Goal: Transaction & Acquisition: Purchase product/service

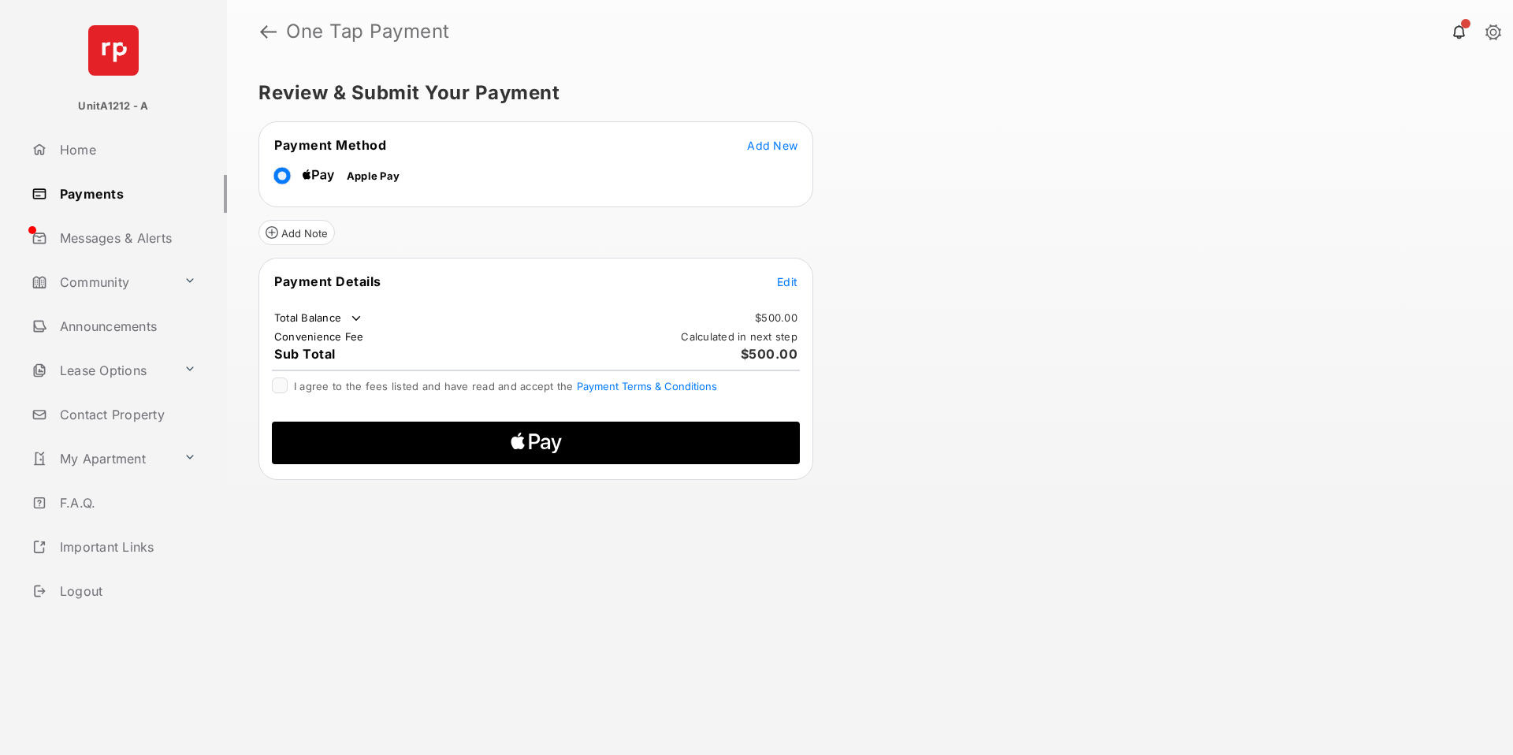
click at [790, 281] on span "Edit" at bounding box center [787, 281] width 20 height 13
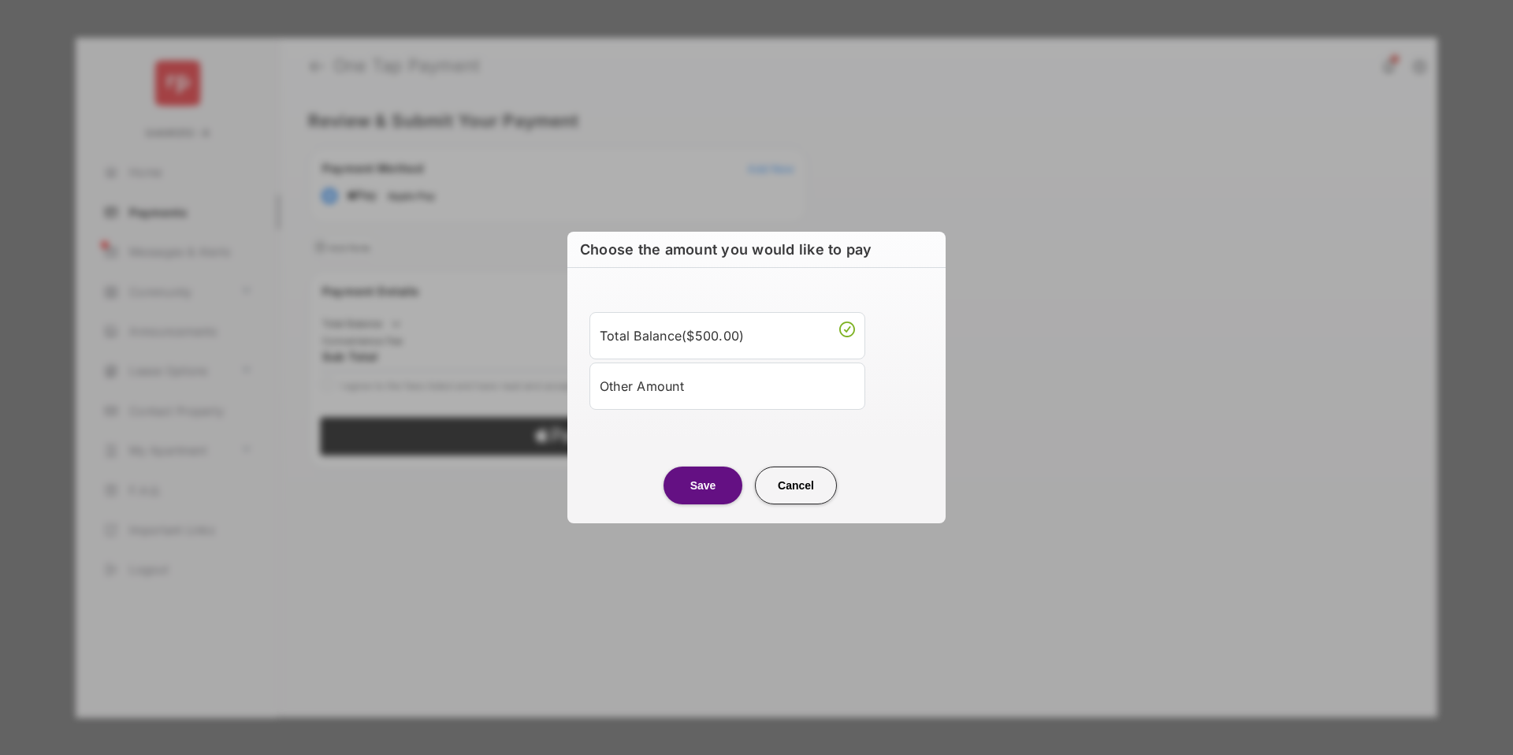
click at [693, 365] on li "Other Amount" at bounding box center [727, 385] width 276 height 47
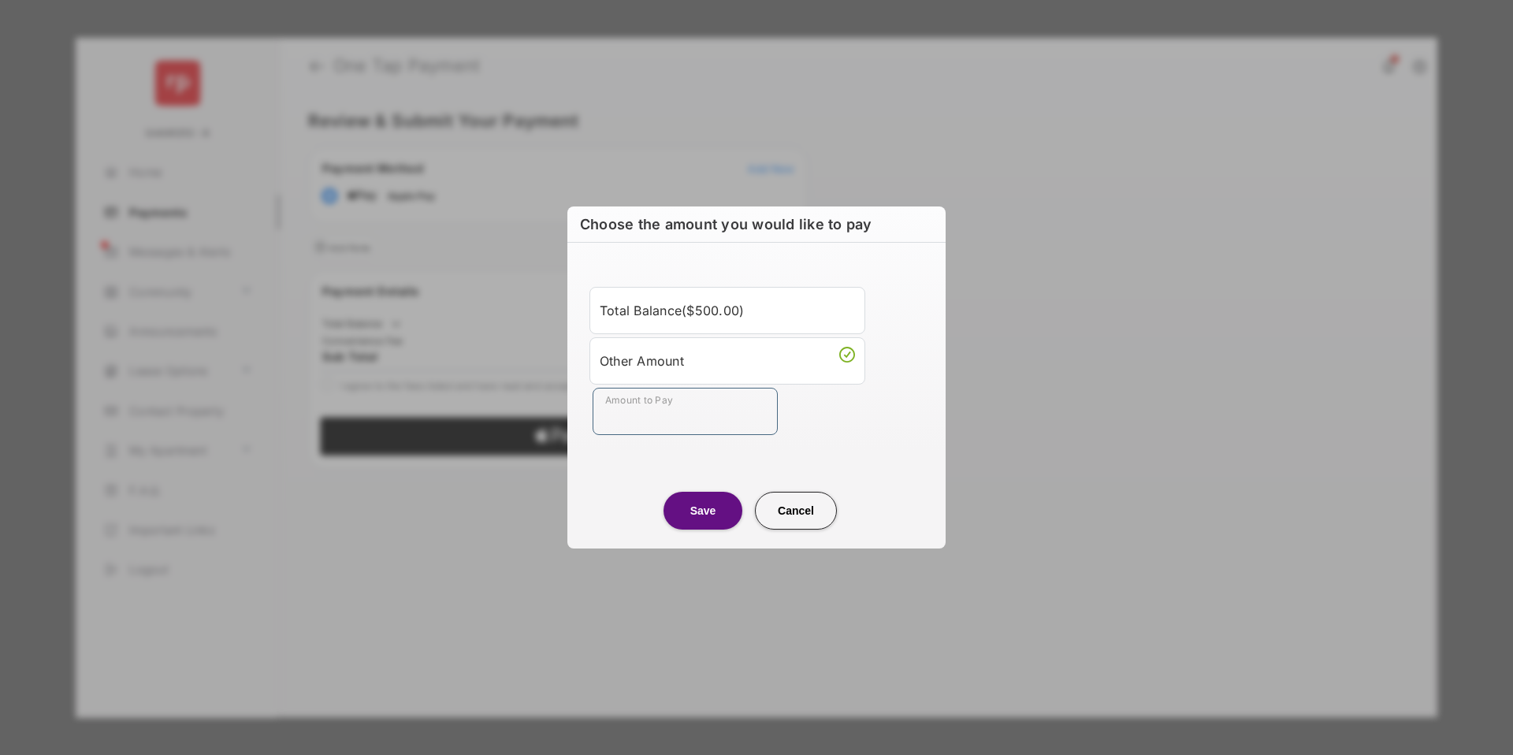
click at [662, 419] on input "Amount to Pay" at bounding box center [685, 411] width 185 height 47
type input "***"
click at [629, 479] on center "Save Cancel" at bounding box center [756, 504] width 340 height 50
click at [704, 525] on button "Save" at bounding box center [703, 511] width 79 height 38
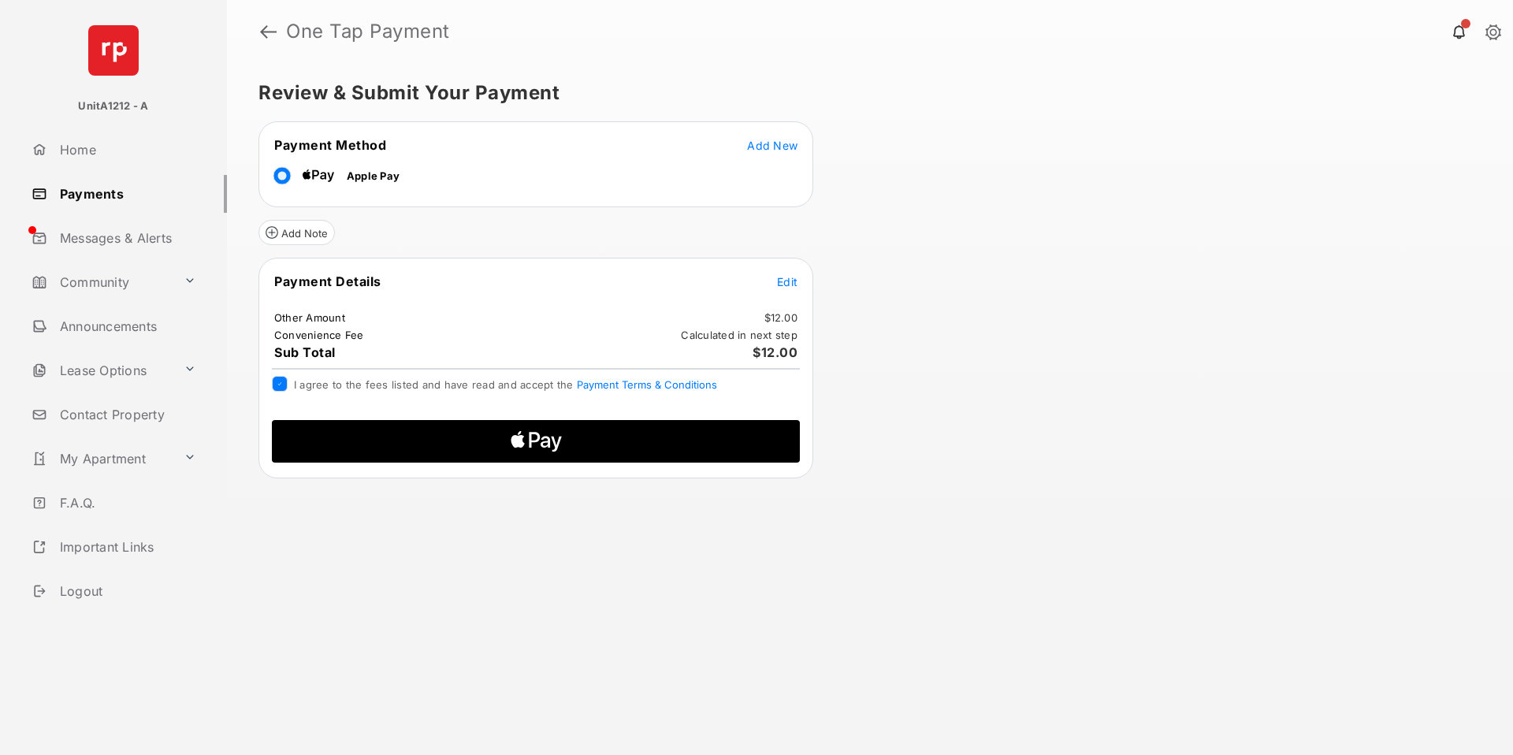
click at [458, 437] on icon "Apple Logo" at bounding box center [536, 441] width 251 height 43
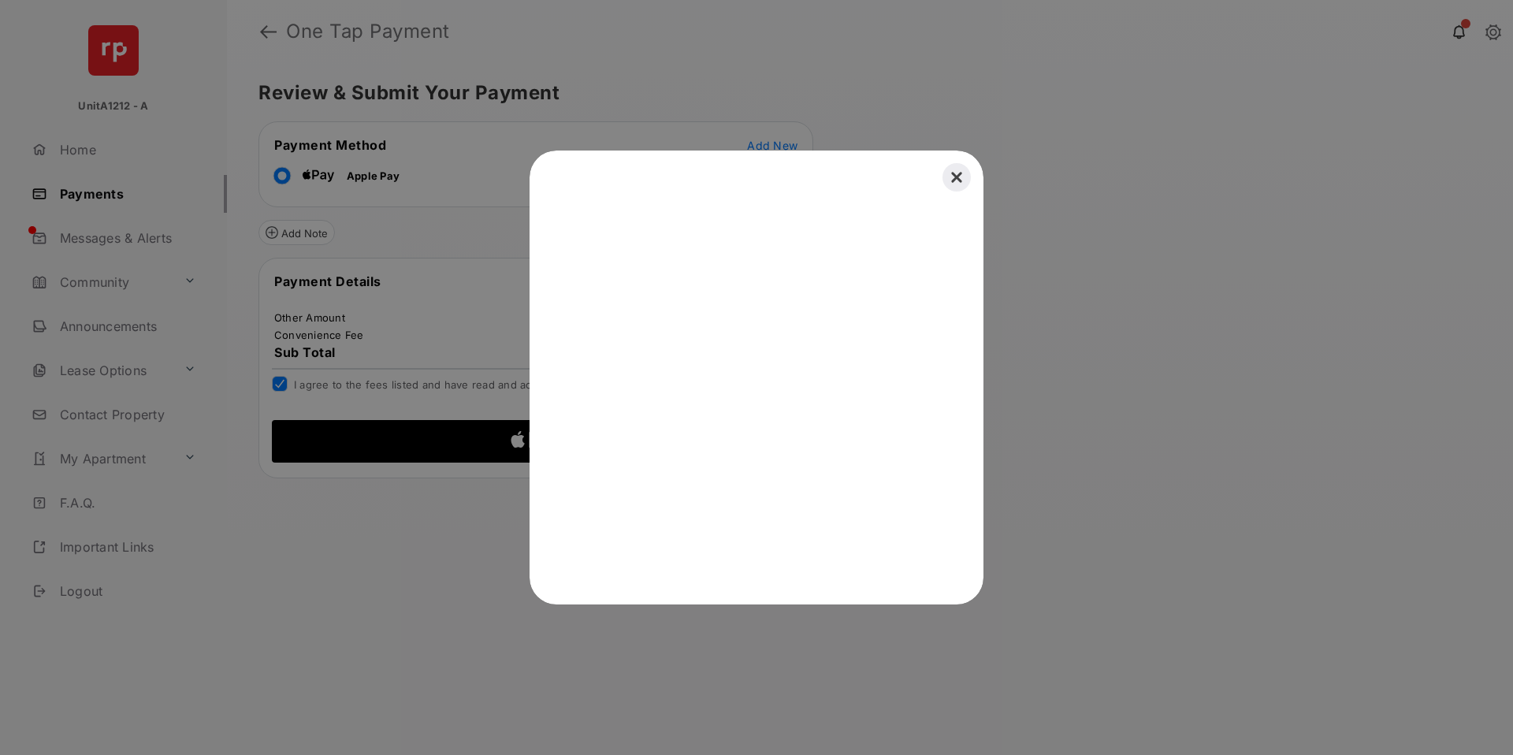
click at [954, 175] on button "Close" at bounding box center [956, 177] width 35 height 35
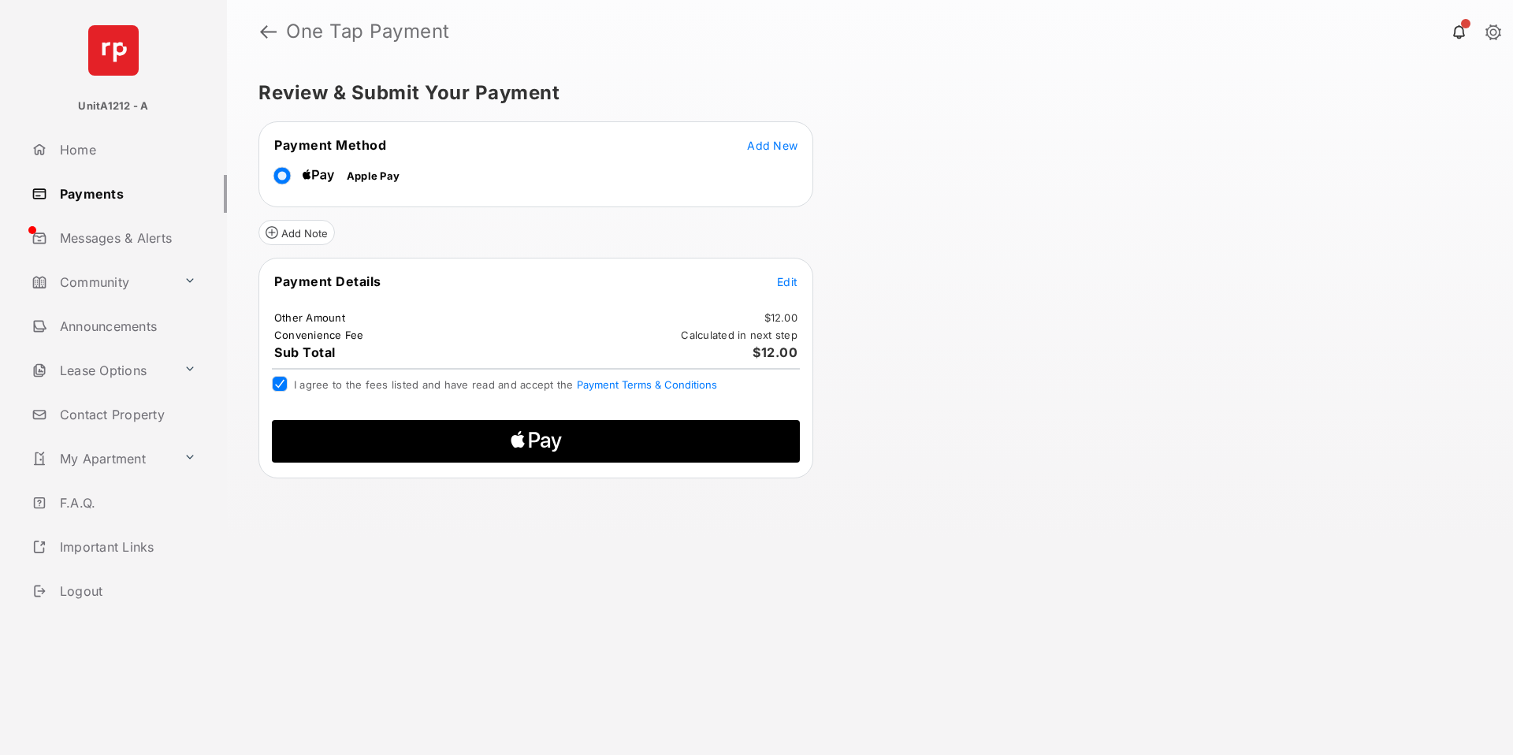
click at [597, 451] on icon "Apple Logo" at bounding box center [536, 441] width 251 height 43
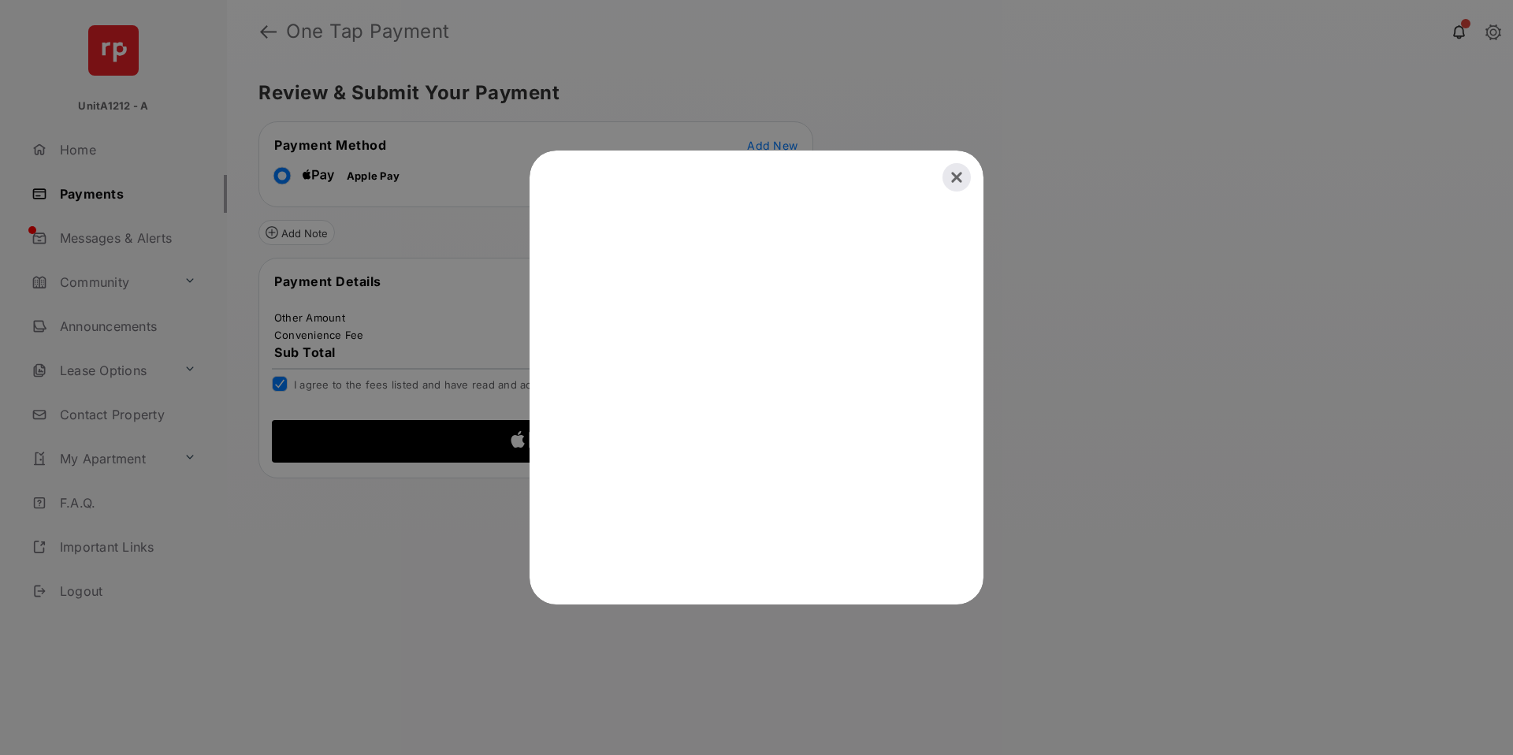
click at [950, 174] on button "Close" at bounding box center [956, 177] width 35 height 35
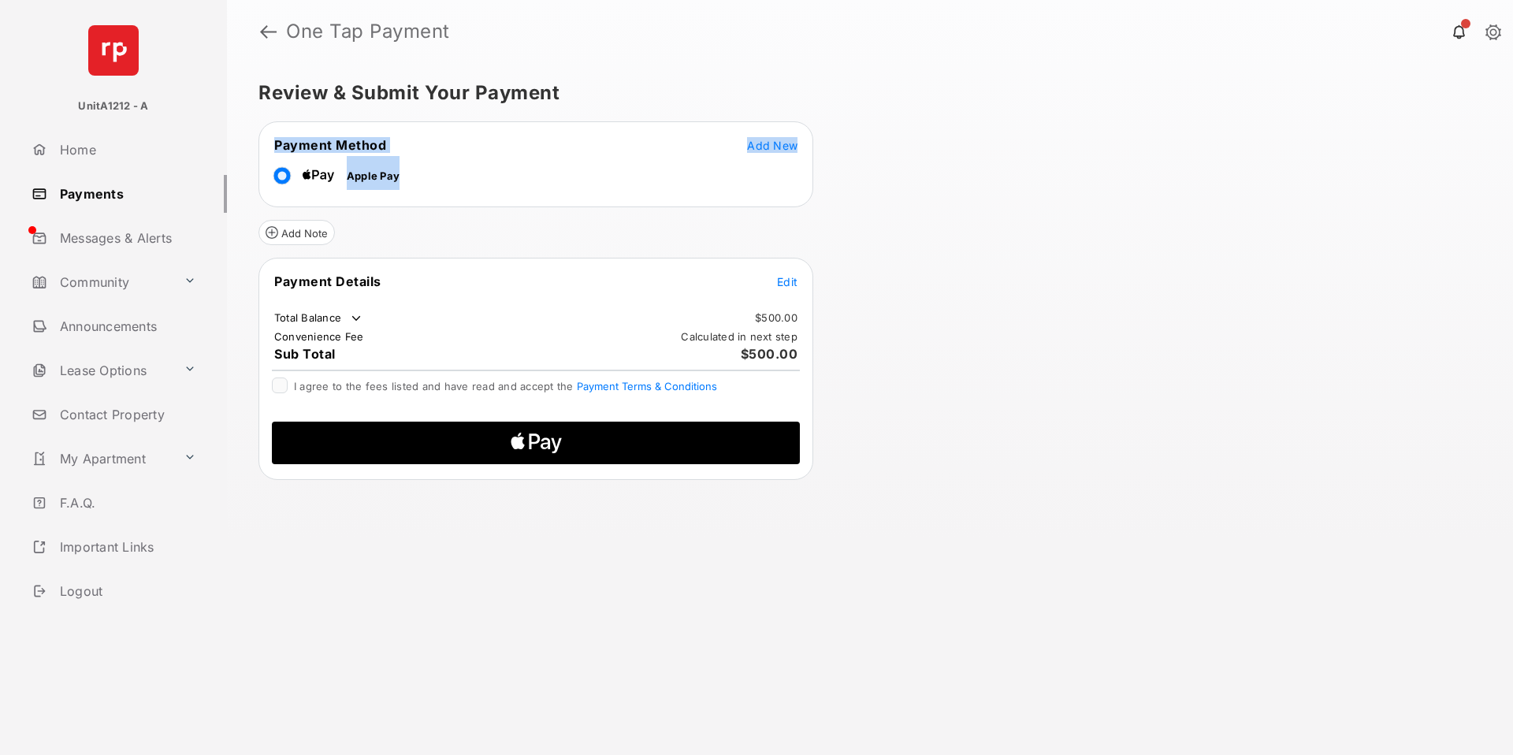
drag, startPoint x: 273, startPoint y: 132, endPoint x: 469, endPoint y: 216, distance: 212.8
click at [466, 221] on form "Payment Method Add New Apple Pay Add Note Payment Details Edit Total Balance $5…" at bounding box center [535, 300] width 555 height 359
click at [482, 251] on form "Payment Method Add New Apple Pay Add Note Payment Details Edit Total Balance $5…" at bounding box center [535, 300] width 555 height 359
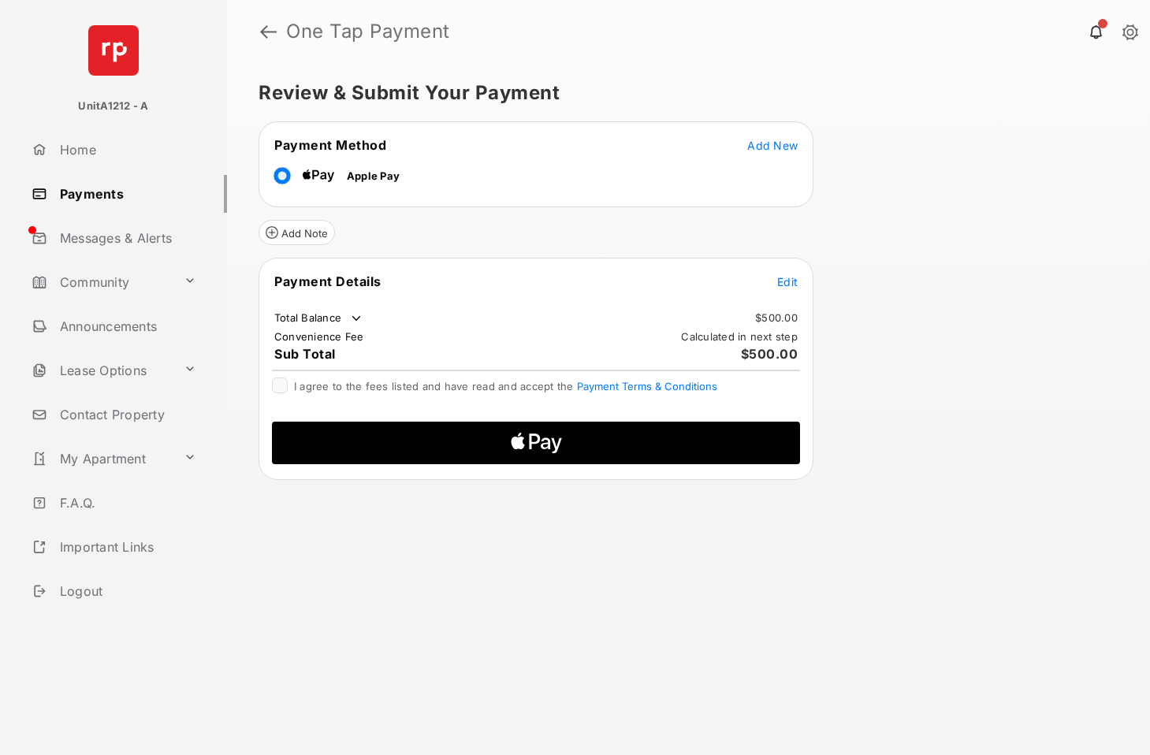
drag, startPoint x: 1148, startPoint y: 326, endPoint x: 1087, endPoint y: 325, distance: 60.7
click at [1080, 327] on div "Review & Submit Your Payment Payment Method Add New Apple Pay Add Note Payment …" at bounding box center [688, 409] width 923 height 692
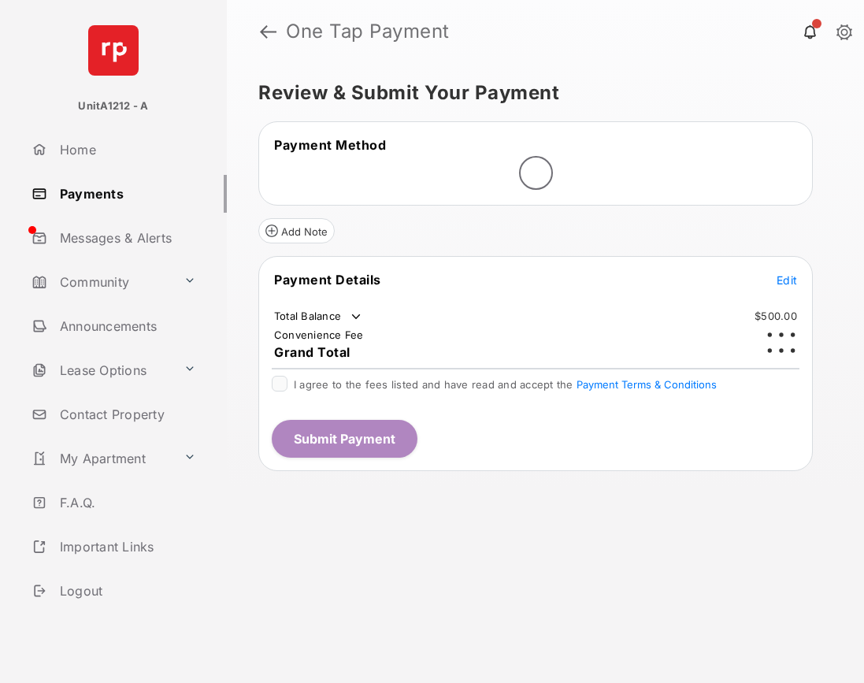
click at [82, 585] on link "Logout" at bounding box center [126, 591] width 202 height 38
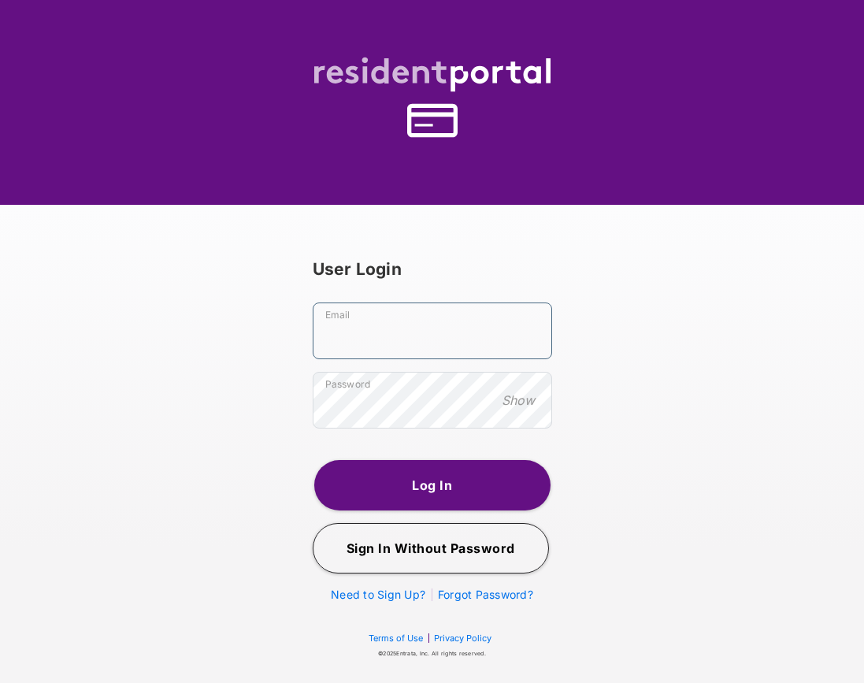
click at [460, 314] on input "Email" at bounding box center [433, 331] width 240 height 57
paste input "**********"
type input "**********"
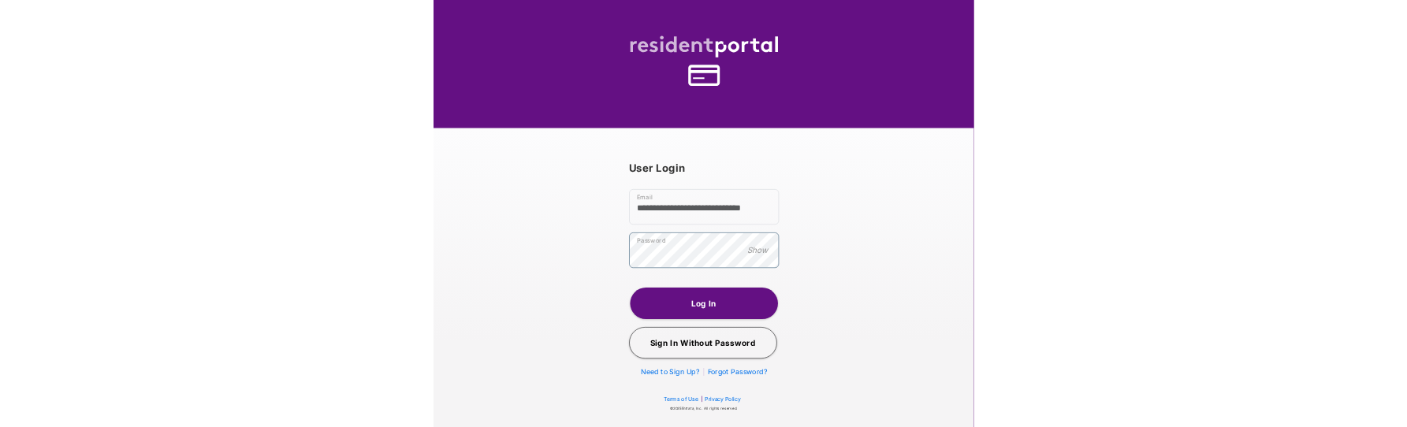
scroll to position [0, 0]
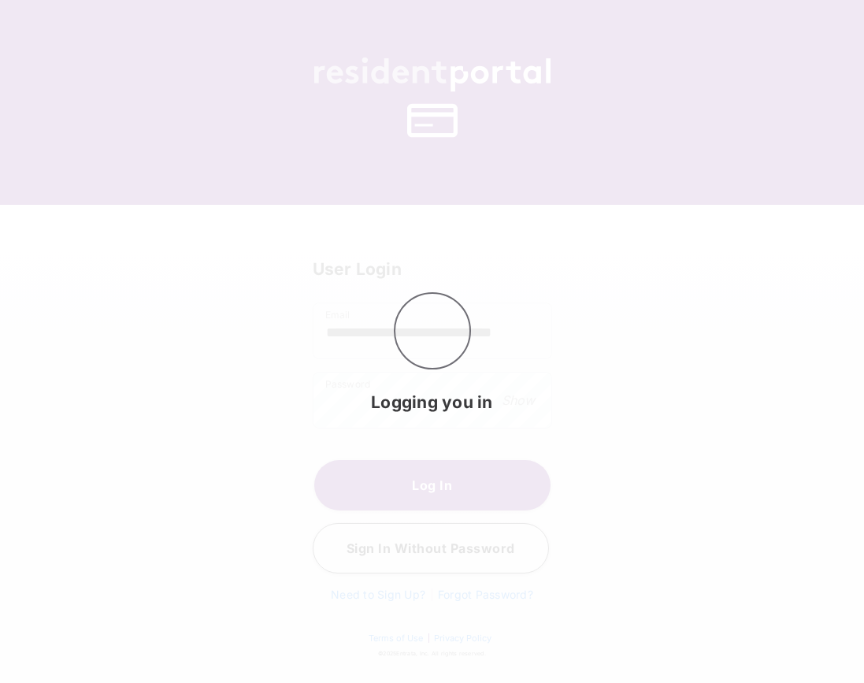
click at [328, 401] on div "Logging you in" at bounding box center [432, 341] width 864 height 683
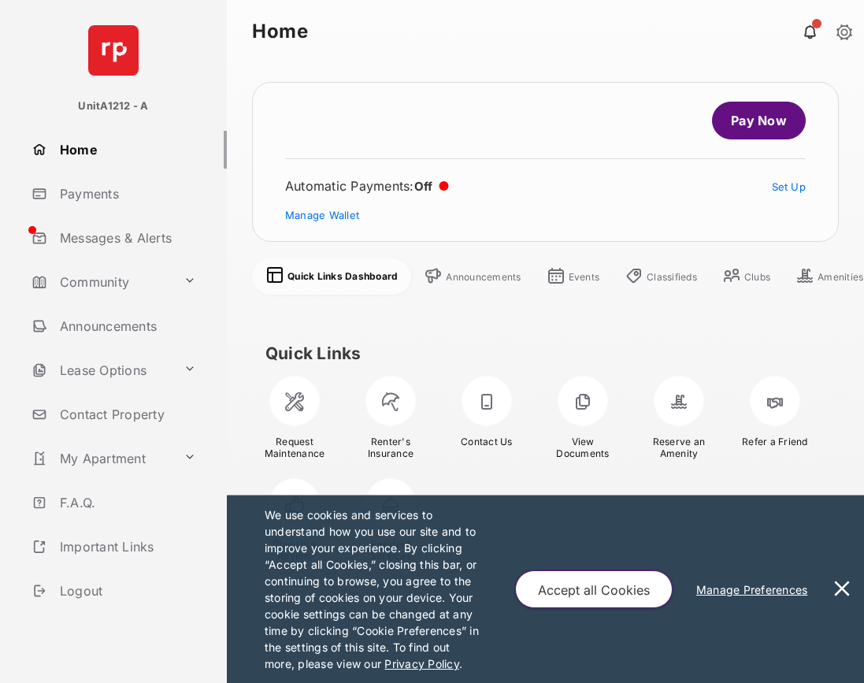
click at [730, 136] on link "Pay Now" at bounding box center [759, 121] width 94 height 38
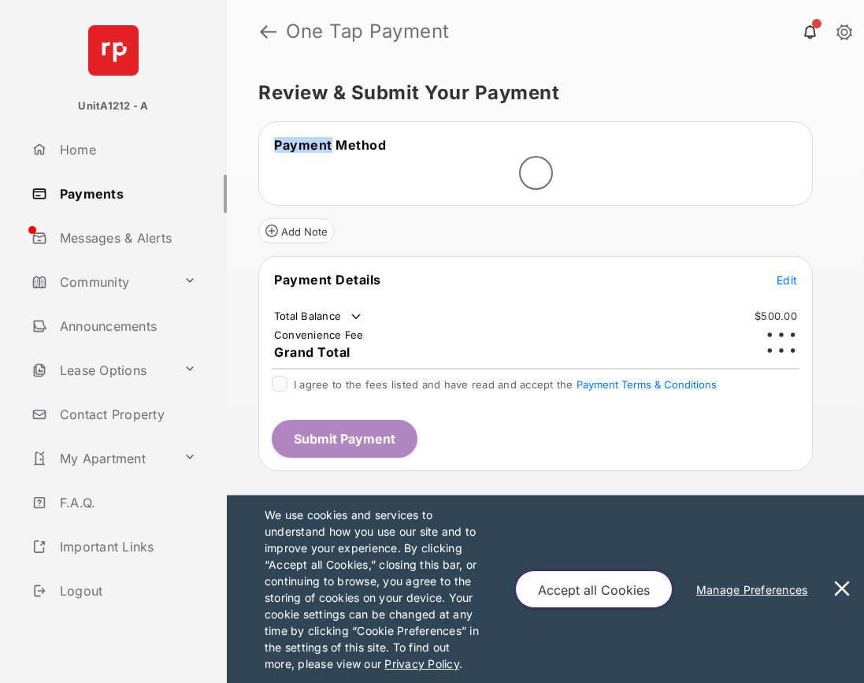
click at [730, 136] on tr "Payment Method" at bounding box center [536, 144] width 550 height 17
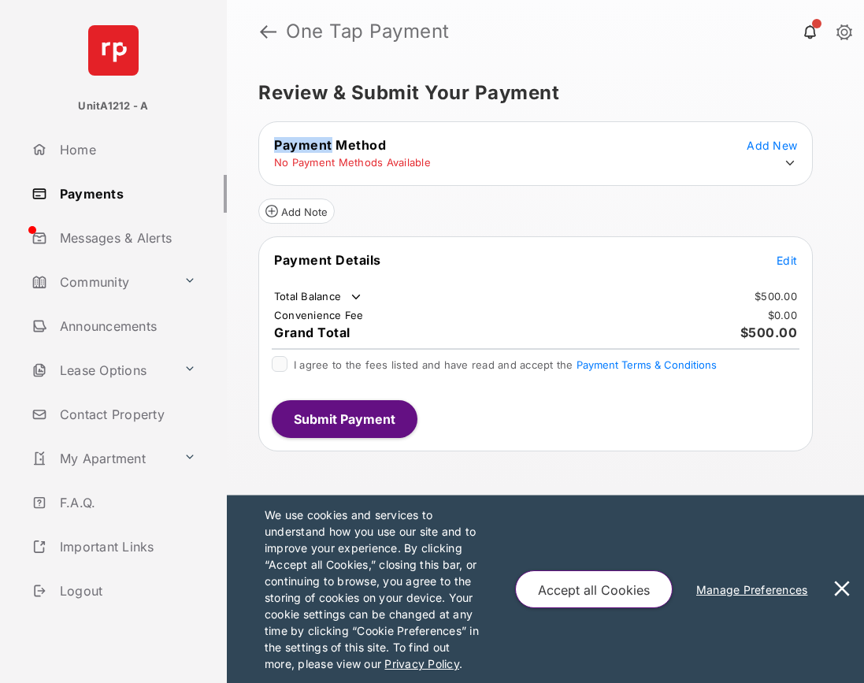
click at [848, 593] on button at bounding box center [843, 590] width 32 height 188
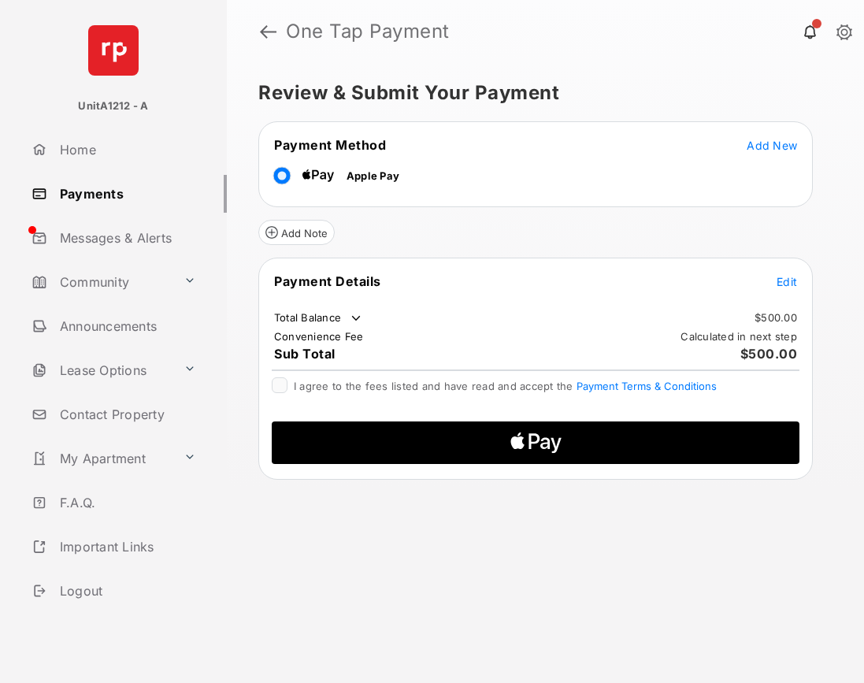
click at [689, 129] on div "Payment Method Add New Apple Pay" at bounding box center [535, 164] width 555 height 86
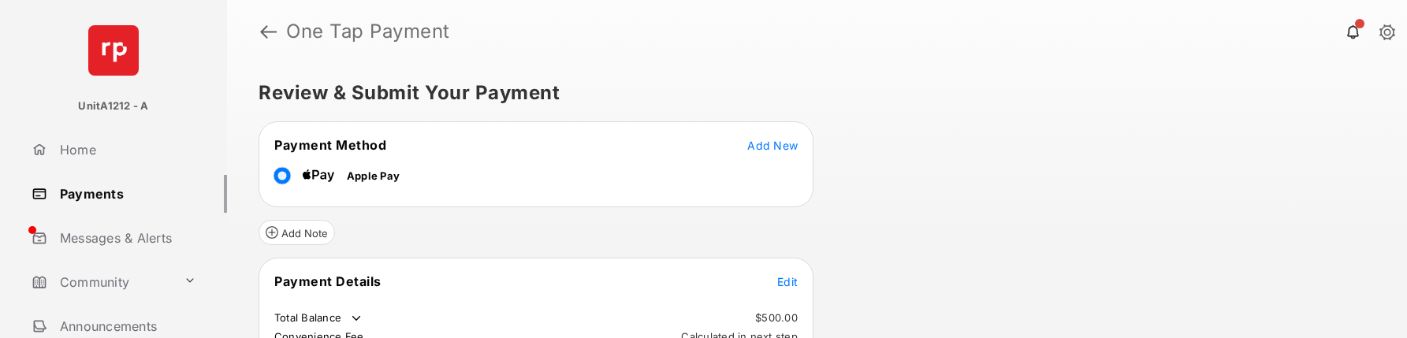
click at [833, 337] on div "Review & Submit Your Payment Payment Method Add New Apple Pay Add Note Payment …" at bounding box center [817, 200] width 1180 height 275
